Goal: Information Seeking & Learning: Learn about a topic

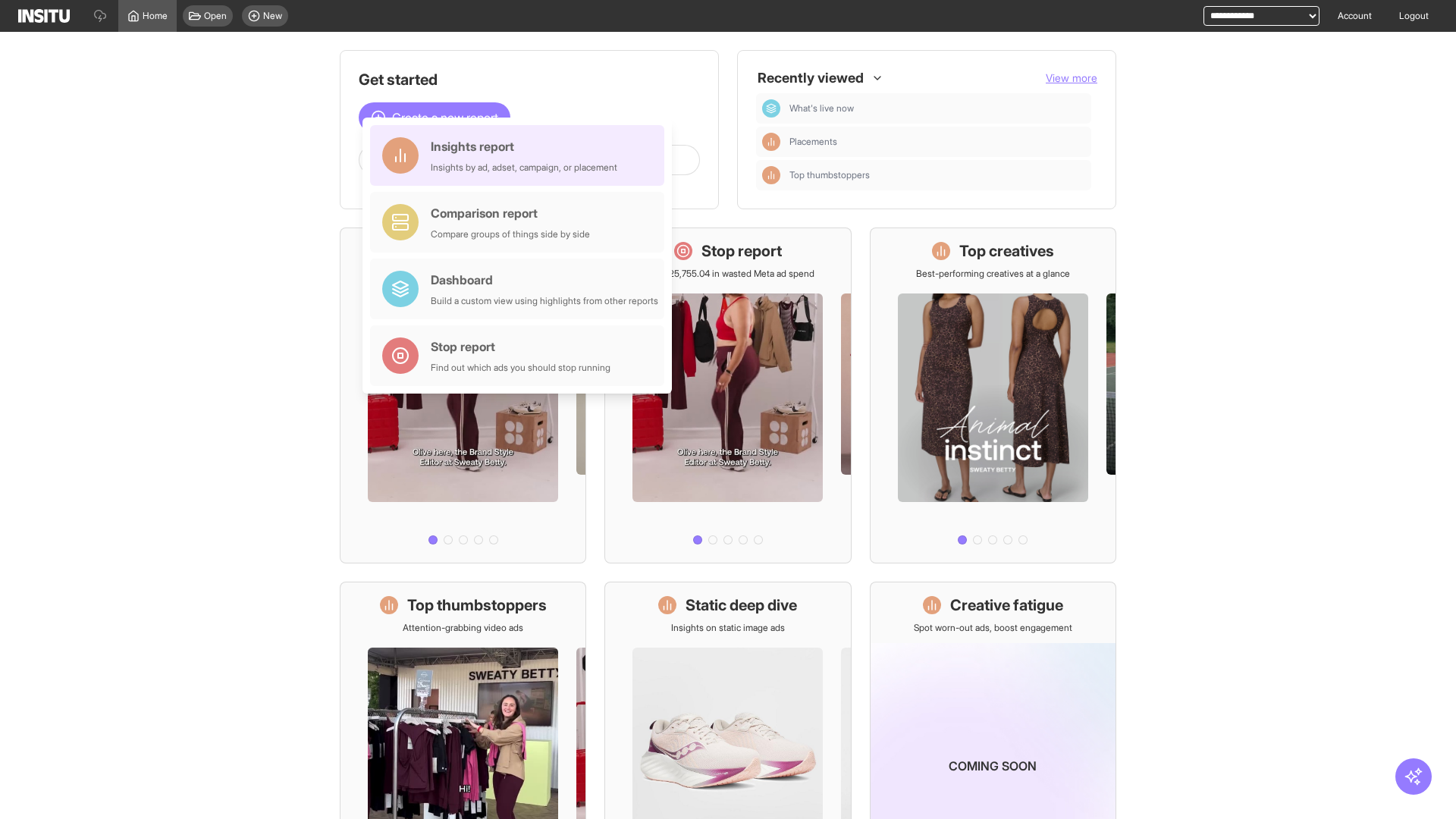
click at [521, 156] on div "Insights report Insights by ad, adset, campaign, or placement" at bounding box center [524, 155] width 187 height 37
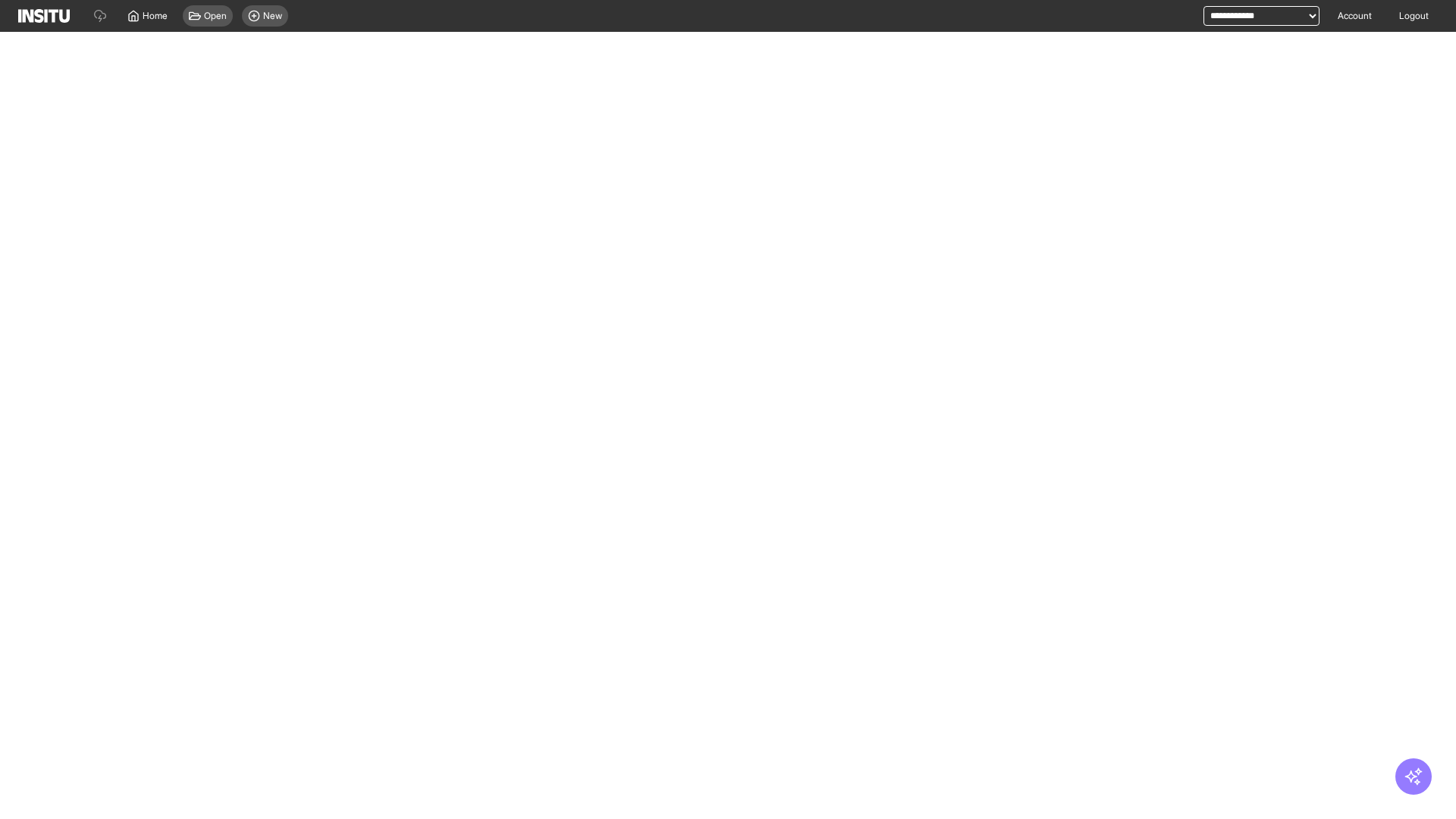
select select "**"
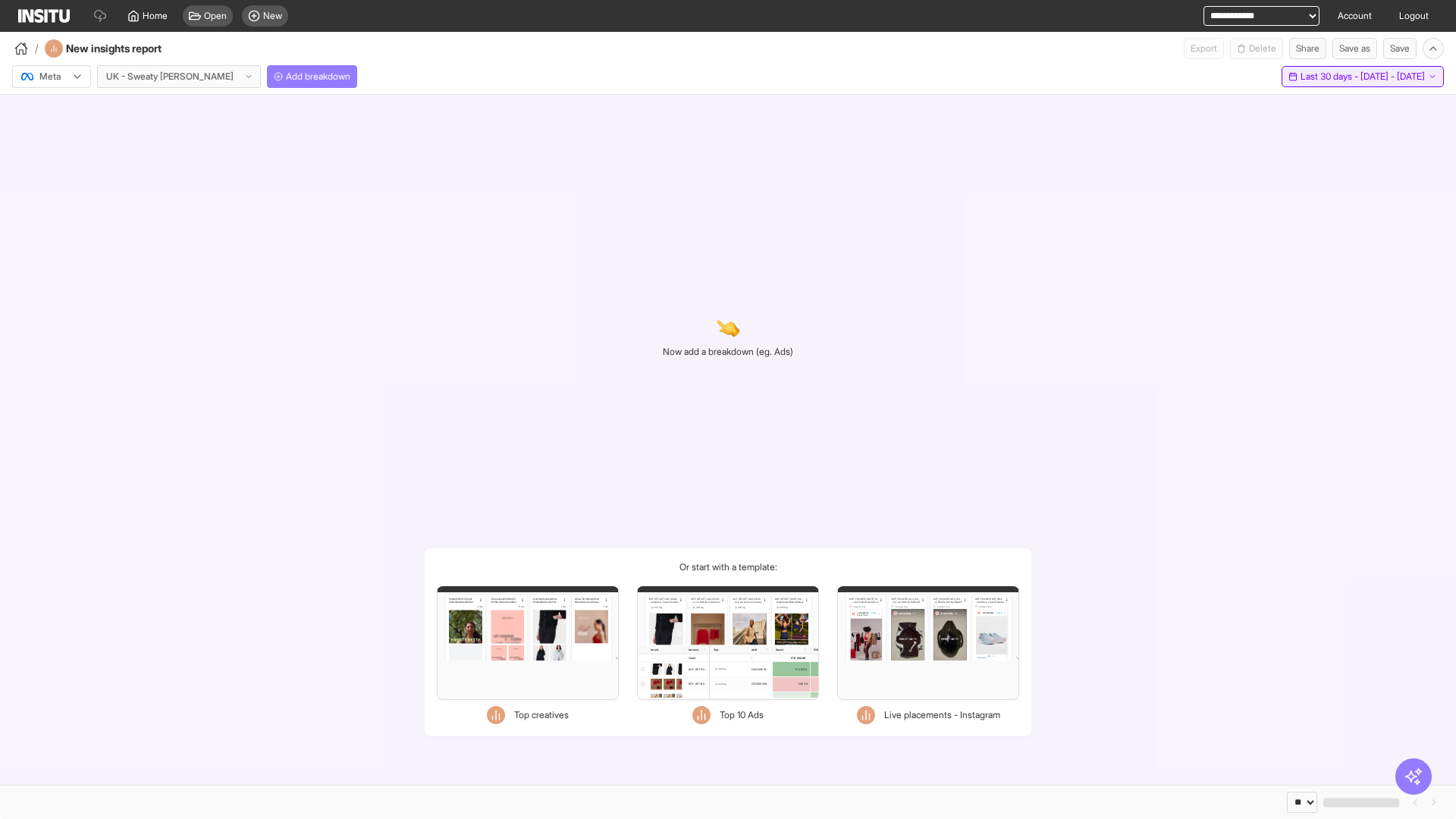
click at [1330, 76] on span "Last 30 days - [DATE] - [DATE]" at bounding box center [1363, 76] width 124 height 12
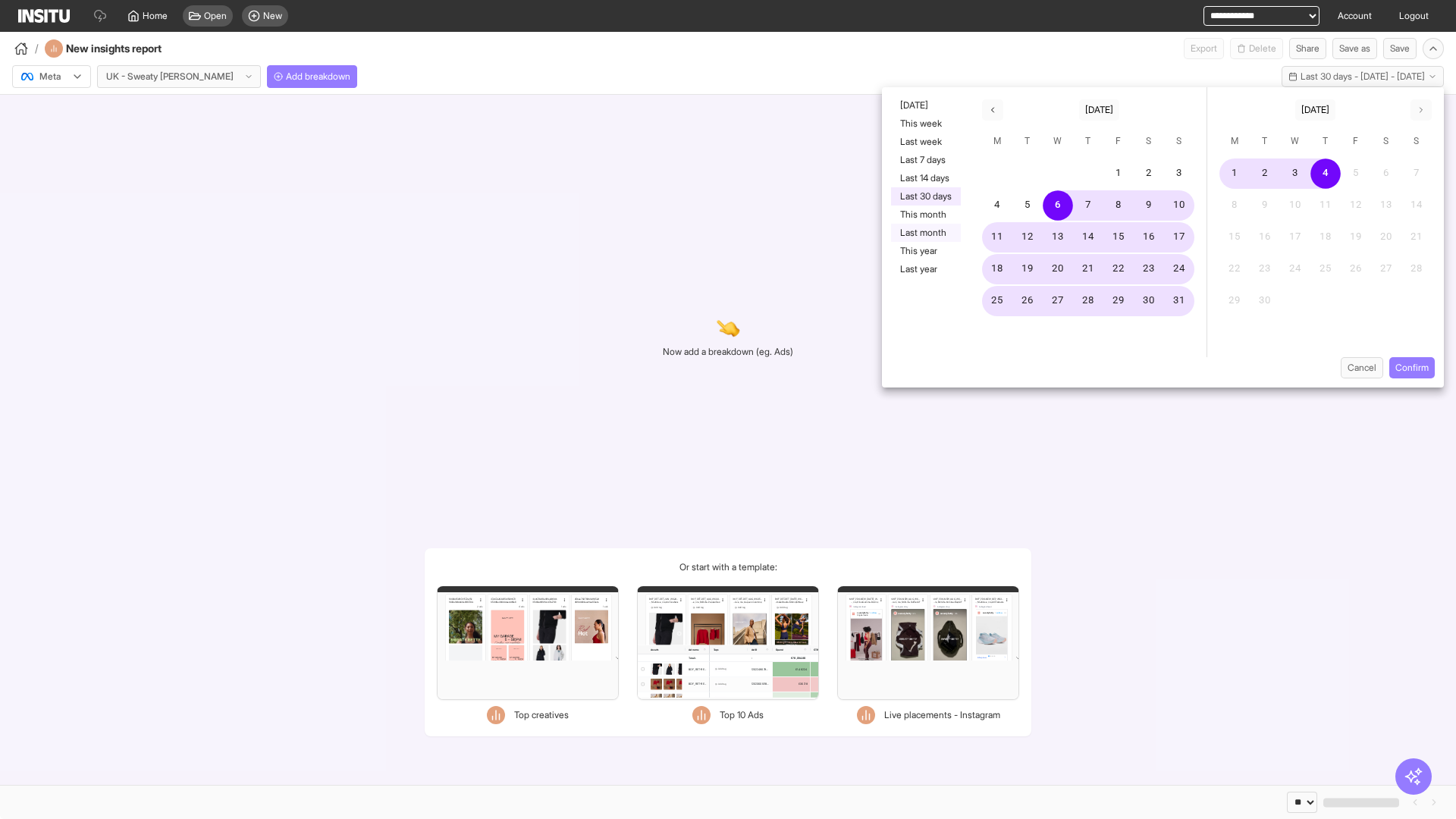
click at [925, 232] on button "Last month" at bounding box center [926, 232] width 70 height 18
